Goal: Task Accomplishment & Management: Use online tool/utility

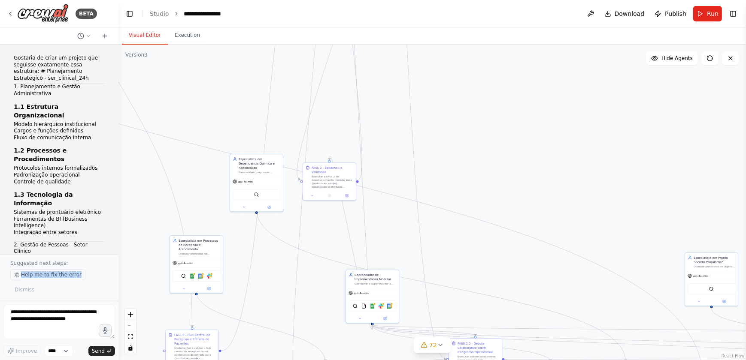
drag, startPoint x: 91, startPoint y: 277, endPoint x: 20, endPoint y: 277, distance: 71.2
click at [20, 277] on div "Help me to fix the error Dismiss" at bounding box center [59, 282] width 98 height 27
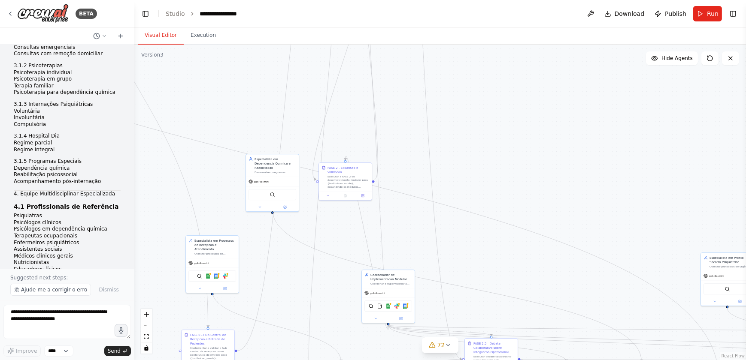
drag, startPoint x: 115, startPoint y: 57, endPoint x: 103, endPoint y: 86, distance: 31.2
click at [139, 261] on div "BETA Gostaria de criar um projeto que seguisse exatamente essa estrutura: # Pla…" at bounding box center [373, 180] width 746 height 360
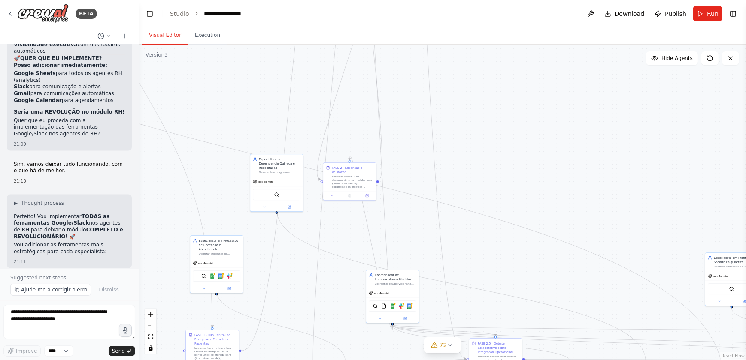
scroll to position [88350, 0]
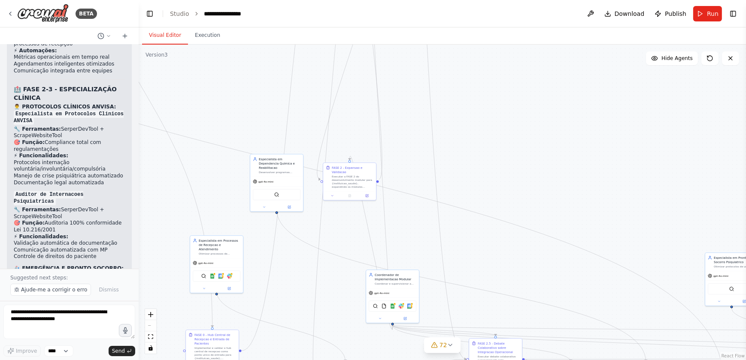
click at [543, 203] on div ".deletable-edge-delete-btn { width: 20px; height: 20px; border: 0px solid #ffff…" at bounding box center [442, 203] width 607 height 316
click at [56, 289] on span "Ajude-me a corrigir o erro" at bounding box center [54, 290] width 66 height 7
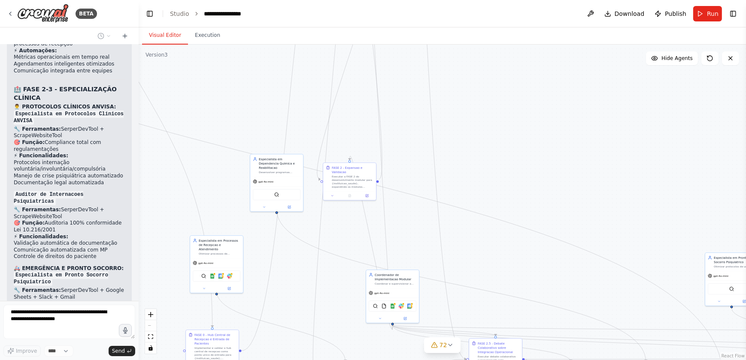
scroll to position [88341, 0]
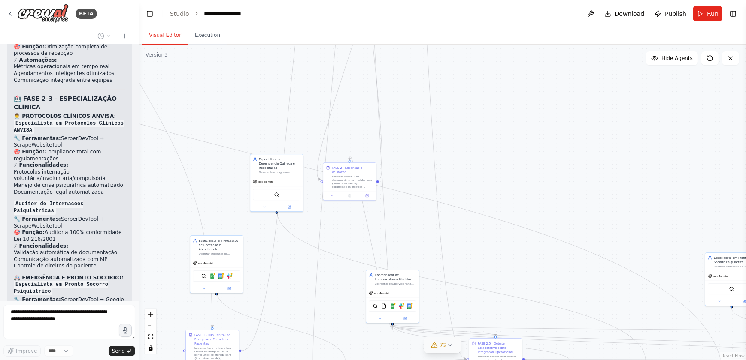
click at [443, 346] on span "72" at bounding box center [443, 345] width 8 height 9
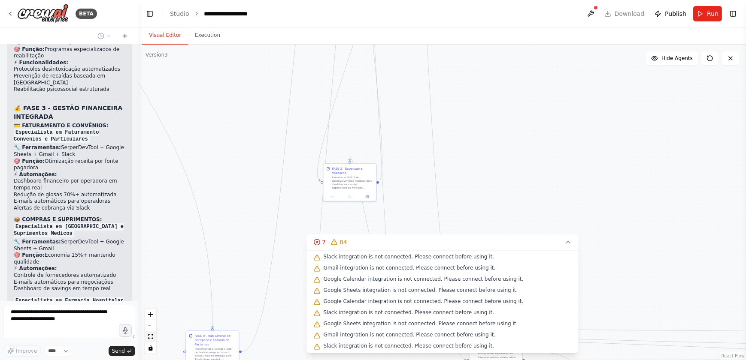
scroll to position [88854, 0]
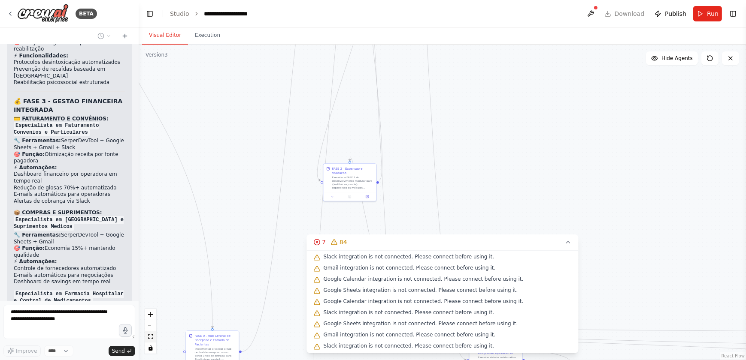
click at [150, 337] on icon "fit view" at bounding box center [150, 337] width 5 height 5
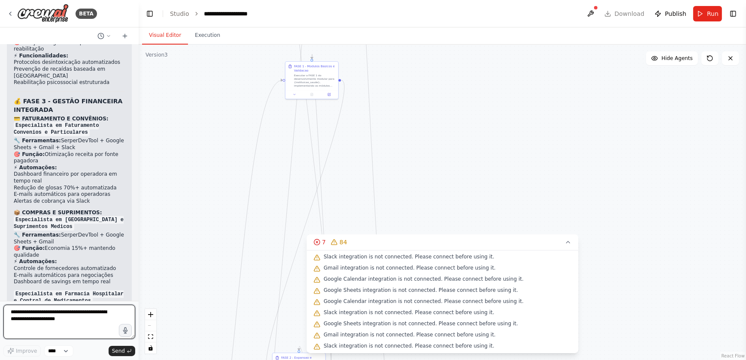
drag, startPoint x: 280, startPoint y: 190, endPoint x: 447, endPoint y: 120, distance: 182.1
click at [447, 120] on div ".deletable-edge-delete-btn { width: 20px; height: 20px; border: 0px solid #ffff…" at bounding box center [442, 203] width 607 height 316
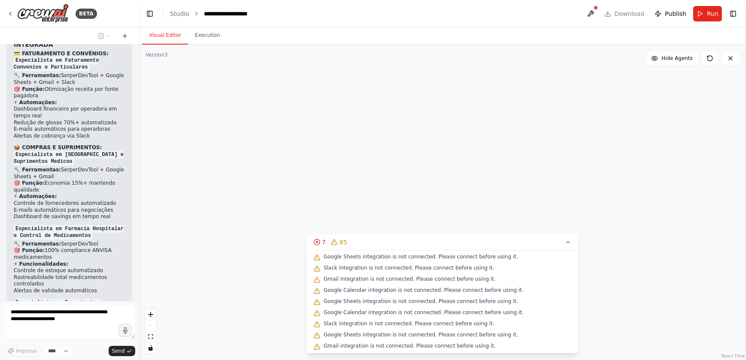
scroll to position [88954, 0]
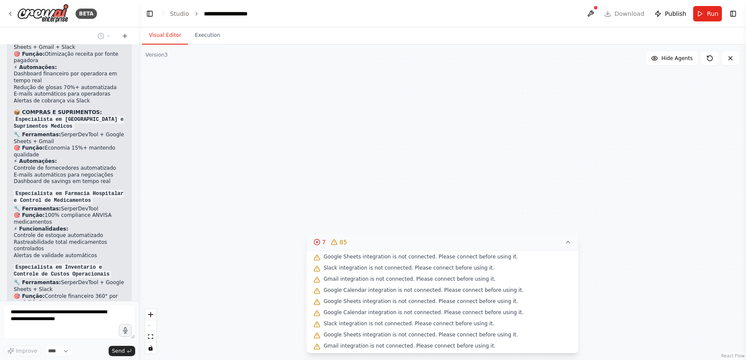
click at [564, 242] on icon at bounding box center [567, 242] width 7 height 7
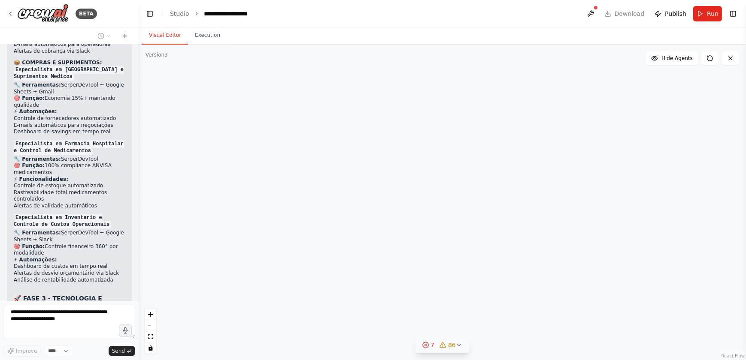
scroll to position [89013, 0]
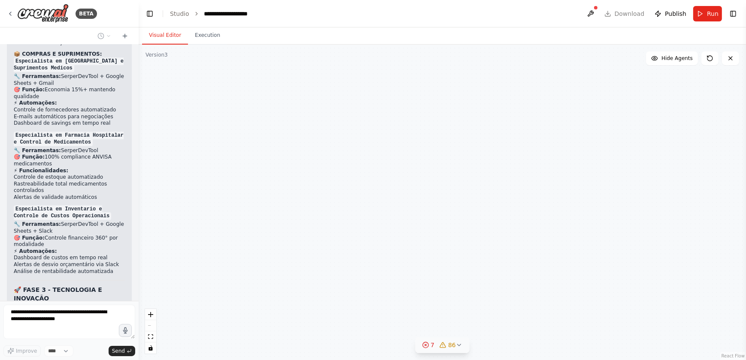
click at [298, 172] on div ".deletable-edge-delete-btn { width: 20px; height: 20px; border: 0px solid #ffff…" at bounding box center [442, 203] width 607 height 316
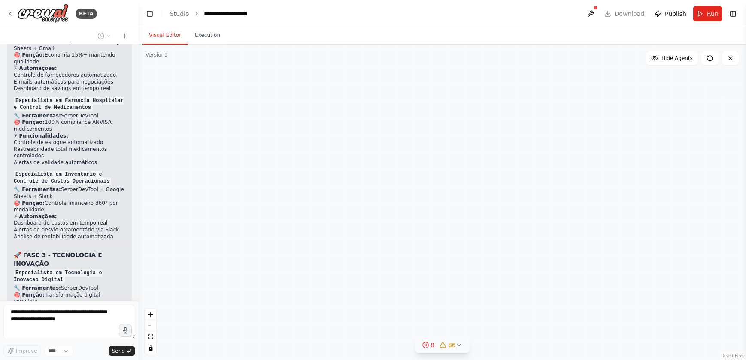
scroll to position [89076, 0]
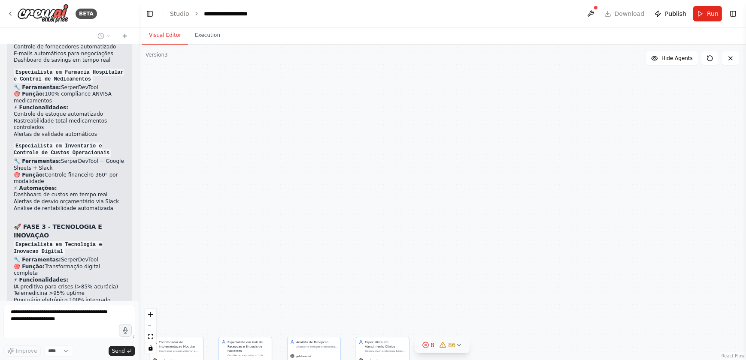
drag, startPoint x: 485, startPoint y: 112, endPoint x: 504, endPoint y: 82, distance: 35.7
click at [504, 82] on div ".deletable-edge-delete-btn { width: 20px; height: 20px; border: 0px solid #ffff…" at bounding box center [442, 203] width 607 height 316
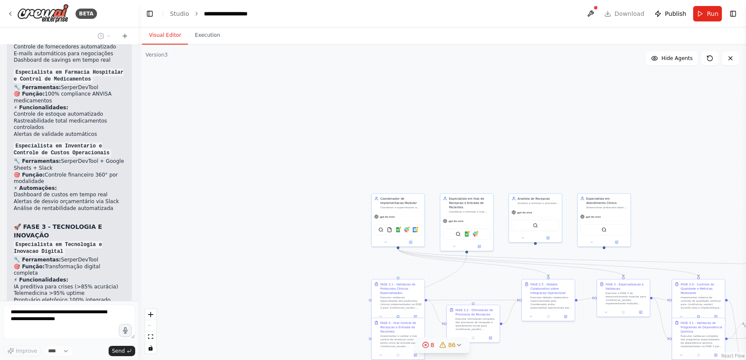
click at [533, 134] on div ".deletable-edge-delete-btn { width: 20px; height: 20px; border: 0px solid #ffff…" at bounding box center [442, 203] width 607 height 316
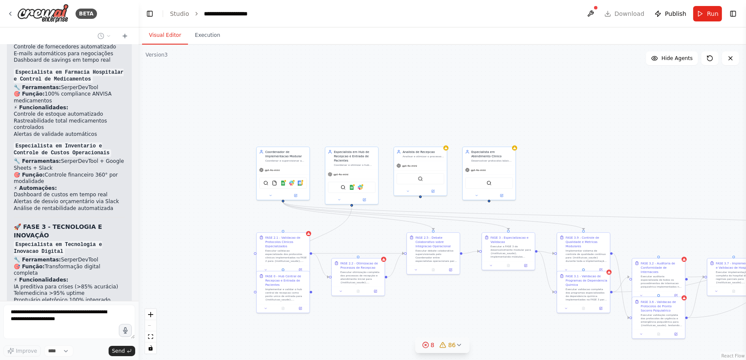
drag, startPoint x: 215, startPoint y: 163, endPoint x: 675, endPoint y: 157, distance: 460.3
click at [194, 154] on div ".deletable-edge-delete-btn { width: 20px; height: 20px; border: 0px solid #ffff…" at bounding box center [442, 203] width 607 height 316
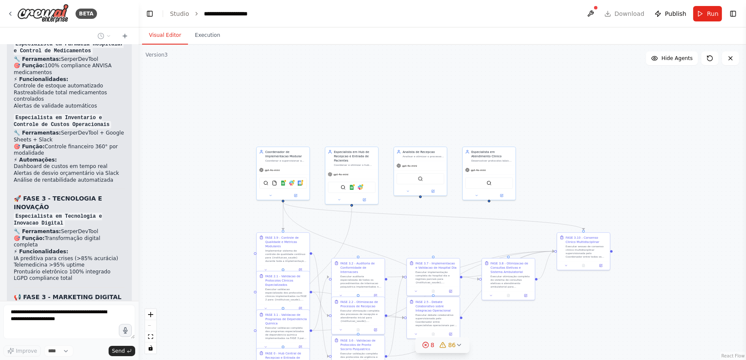
drag, startPoint x: 652, startPoint y: 143, endPoint x: 611, endPoint y: 106, distance: 55.0
click at [611, 106] on div ".deletable-edge-delete-btn { width: 20px; height: 20px; border: 0px solid #ffff…" at bounding box center [442, 203] width 607 height 316
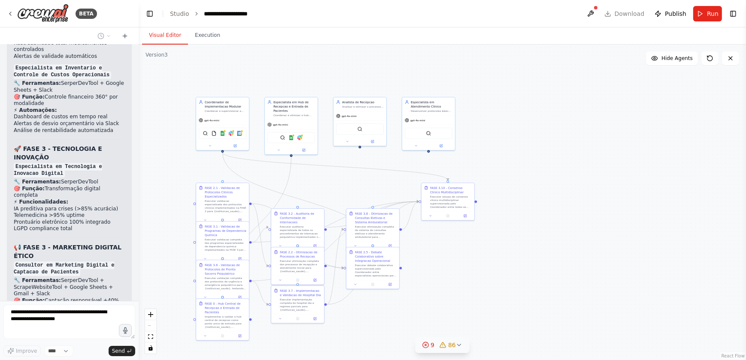
scroll to position [89162, 0]
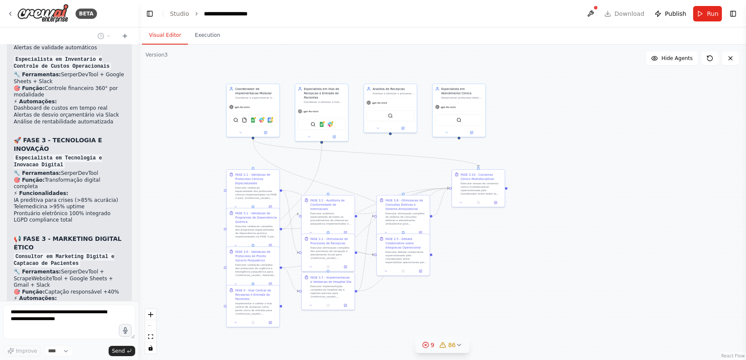
click at [520, 131] on div ".deletable-edge-delete-btn { width: 20px; height: 20px; border: 0px solid #ffff…" at bounding box center [442, 203] width 607 height 316
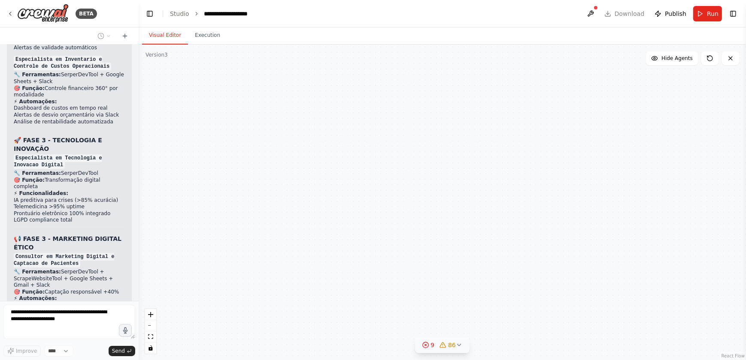
scroll to position [89191, 0]
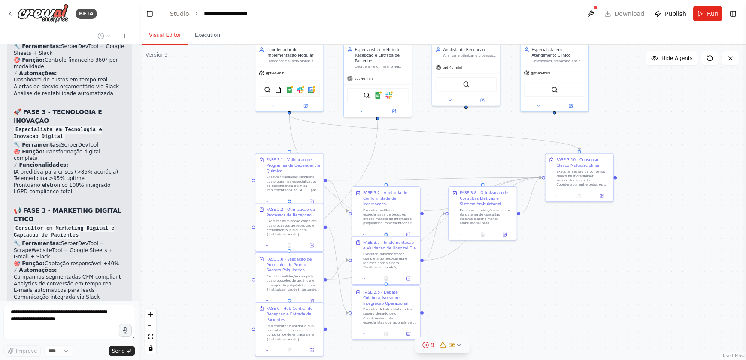
drag, startPoint x: 213, startPoint y: 201, endPoint x: 216, endPoint y: 187, distance: 13.7
click at [216, 187] on div ".deletable-edge-delete-btn { width: 20px; height: 20px; border: 0px solid #ffff…" at bounding box center [442, 203] width 607 height 316
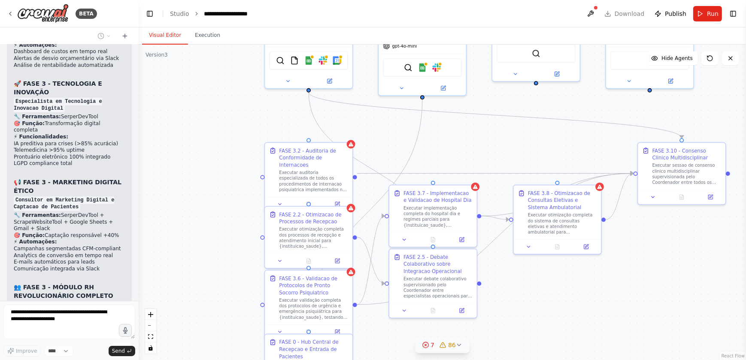
scroll to position [89247, 0]
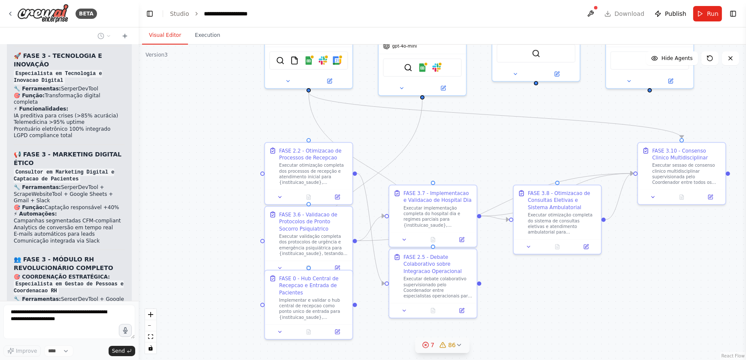
click at [220, 147] on div ".deletable-edge-delete-btn { width: 20px; height: 20px; border: 0px solid #ffff…" at bounding box center [442, 203] width 607 height 316
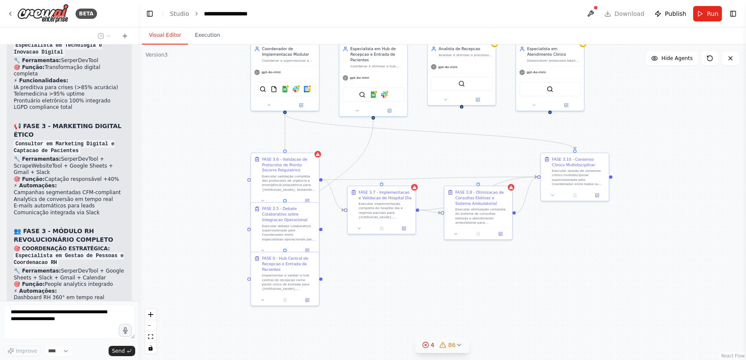
scroll to position [89310, 0]
